Goal: Task Accomplishment & Management: Use online tool/utility

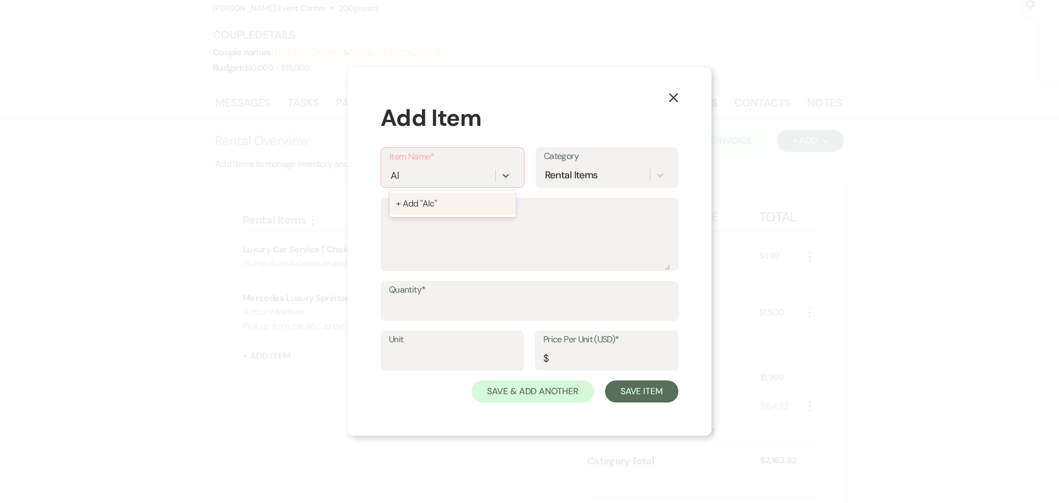
type input "A"
type input "Alocohol Package"
click at [442, 203] on div "+ Add "Alocohol Package"" at bounding box center [453, 204] width 126 height 22
click at [487, 242] on textarea "Description" at bounding box center [529, 241] width 281 height 55
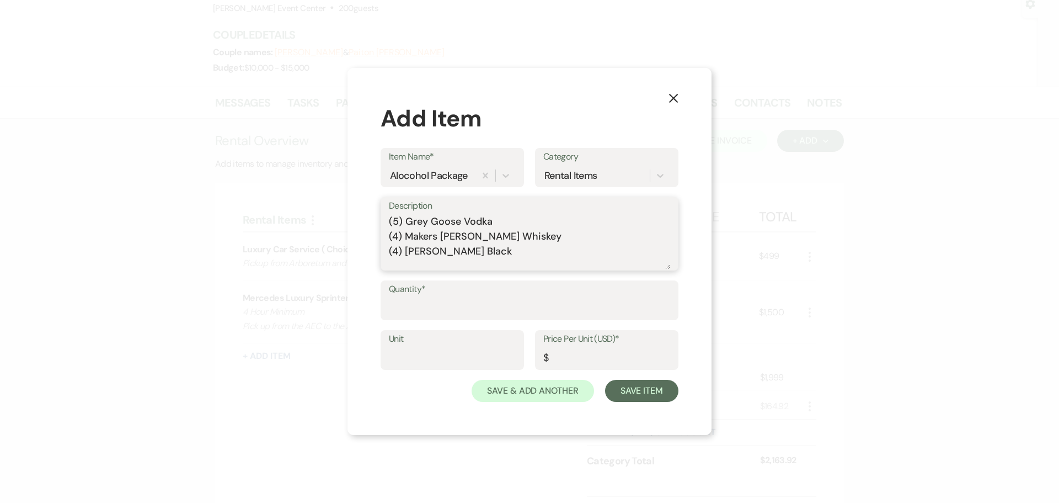
scroll to position [3, 0]
click at [469, 265] on textarea "(5) Grey Goose Vodka (4) Makers [PERSON_NAME] Whiskey (4) [PERSON_NAME] Black (…" at bounding box center [529, 241] width 281 height 55
click at [524, 262] on textarea "(5) Grey Goose Vodka (4) Makers [PERSON_NAME] Whiskey (4) [PERSON_NAME] Black (…" at bounding box center [529, 241] width 281 height 55
click at [417, 218] on textarea "(5) Grey Goose Vodka (4) Makers [PERSON_NAME] Whiskey (4) [PERSON_NAME] Black (…" at bounding box center [529, 241] width 281 height 55
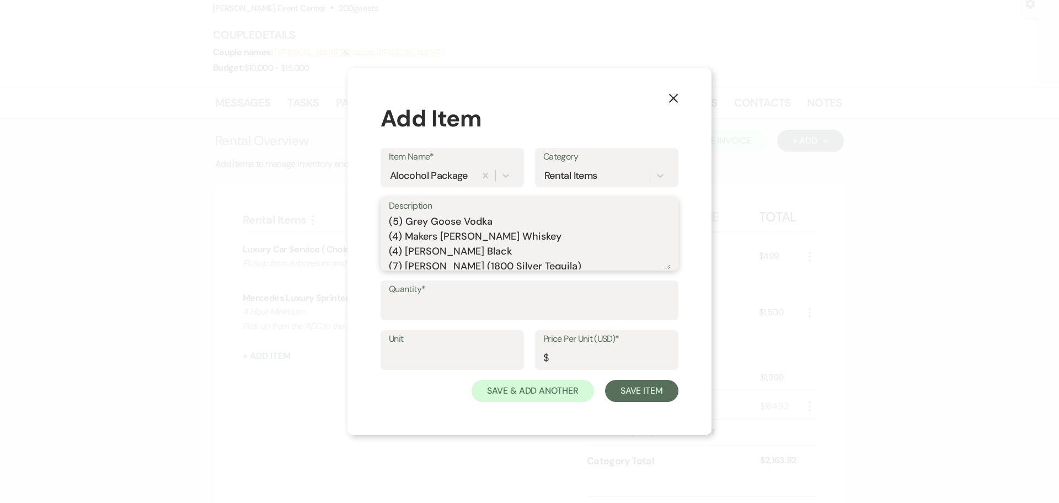
click at [391, 220] on textarea "(5) Grey Goose Vodka (4) Makers [PERSON_NAME] Whiskey (4) [PERSON_NAME] Black (…" at bounding box center [529, 241] width 281 height 55
click at [487, 263] on textarea "(10) [PERSON_NAME] Handmade Vodka (5) Grey Goose Vodka (4) Makers [PERSON_NAME]…" at bounding box center [529, 241] width 281 height 55
click at [429, 221] on textarea "(10) [PERSON_NAME] Handmade Vodka (5) Grey Goose Vodka (4) Makers [PERSON_NAME]…" at bounding box center [529, 241] width 281 height 55
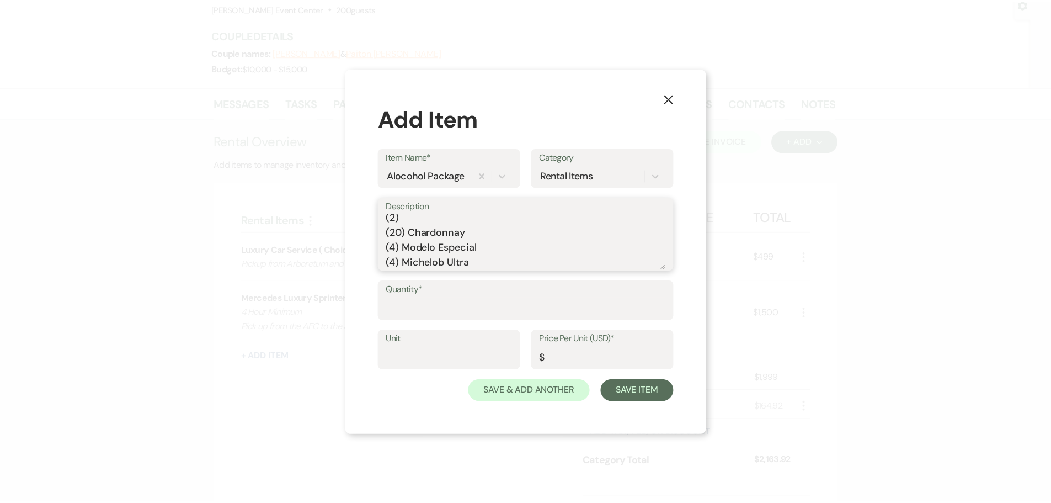
scroll to position [104, 0]
type textarea "(10) [PERSON_NAME] Handmade Vodka (5) Grey Goose Vodka (4) Makers [PERSON_NAME]…"
click at [468, 307] on input "Quantity*" at bounding box center [529, 308] width 281 height 22
type input "1"
type input "Package"
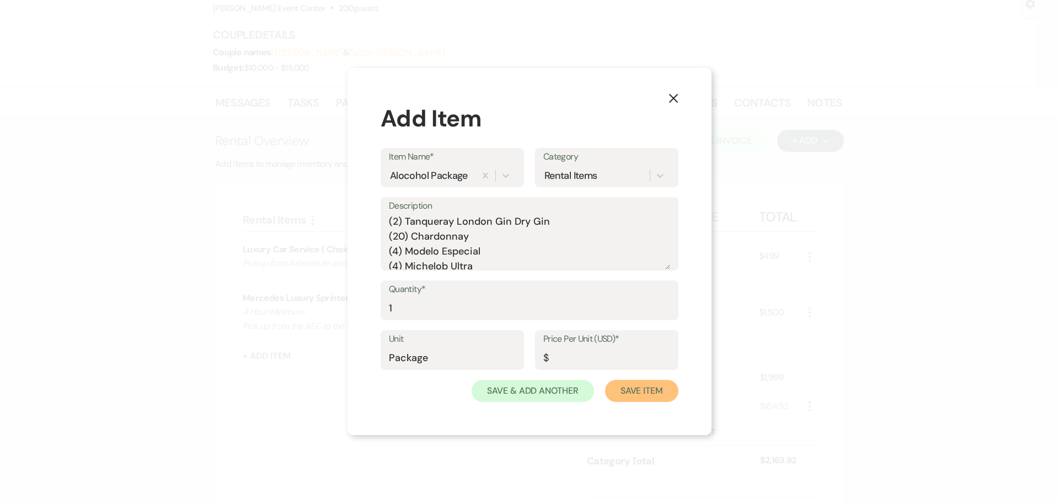
click at [625, 390] on button "Save Item" at bounding box center [641, 391] width 73 height 22
click at [595, 361] on input "Price Per Unit (USD)*" at bounding box center [606, 358] width 126 height 22
type input "6000"
click at [638, 391] on button "Save Item" at bounding box center [641, 391] width 73 height 22
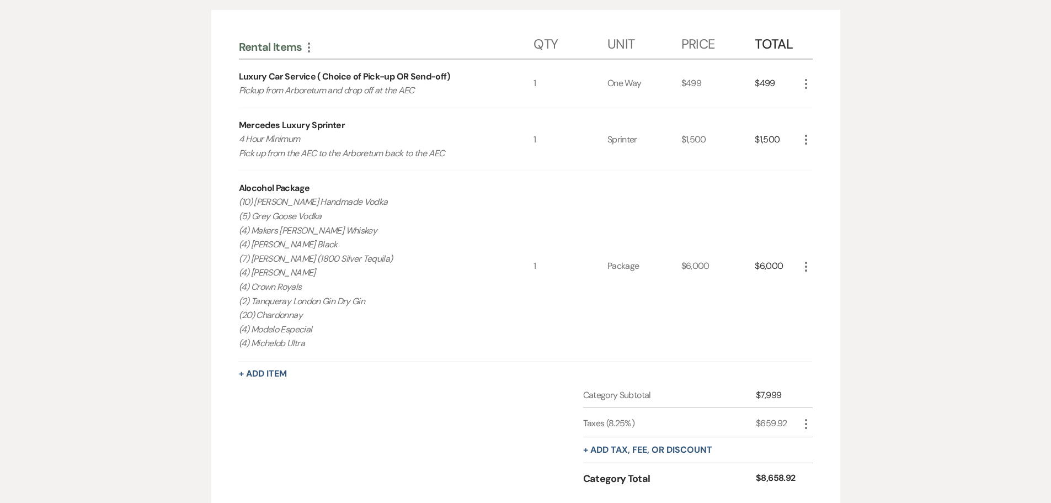
scroll to position [252, 0]
